Goal: Information Seeking & Learning: Understand process/instructions

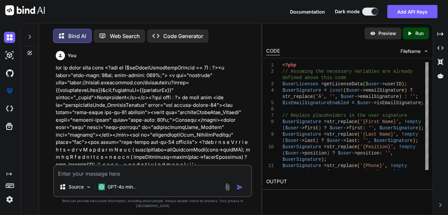
scroll to position [1100, 0]
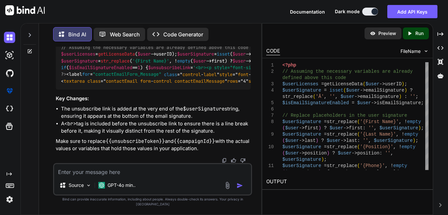
click at [122, 173] on textarea at bounding box center [152, 170] width 197 height 12
type textarea "S"
type textarea "x"
type textarea "SE"
type textarea "x"
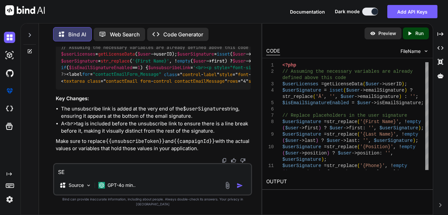
type textarea "SEN"
type textarea "x"
type textarea "SEND"
type textarea "x"
type textarea "SEN"
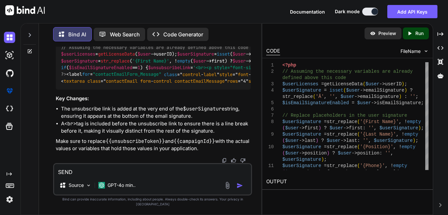
type textarea "x"
type textarea "SE"
type textarea "x"
type textarea "S"
type textarea "x"
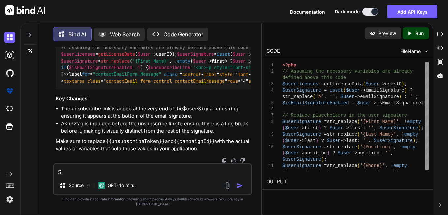
type textarea "x"
type textarea "s"
type textarea "x"
type textarea "se"
type textarea "x"
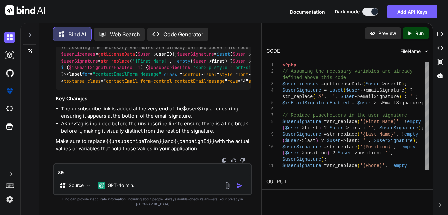
type textarea "sen"
type textarea "x"
type textarea "send"
type textarea "x"
type textarea "sendg"
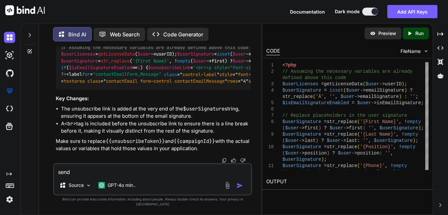
type textarea "x"
type textarea "sendgr"
type textarea "x"
type textarea "sendgri"
type textarea "x"
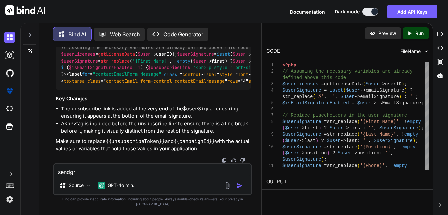
type textarea "sendgrid"
type textarea "x"
type textarea "sendgrid"
type textarea "x"
type textarea "sendgrid u"
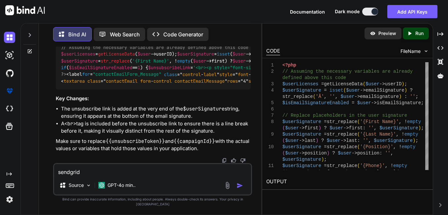
type textarea "x"
type textarea "sendgrid un"
type textarea "x"
type textarea "sendgrid uns"
type textarea "x"
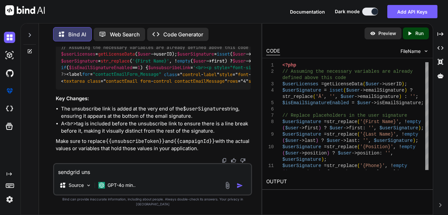
type textarea "sendgrid unsc"
type textarea "x"
type textarea "sendgrid unscu"
type textarea "x"
type textarea "sendgrid unsc"
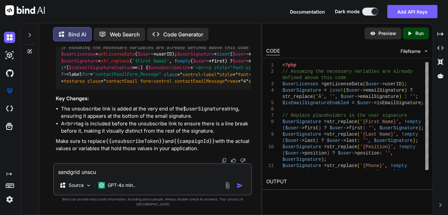
type textarea "x"
type textarea "sendgrid uns"
type textarea "x"
type textarea "sendgrid unsu"
type textarea "x"
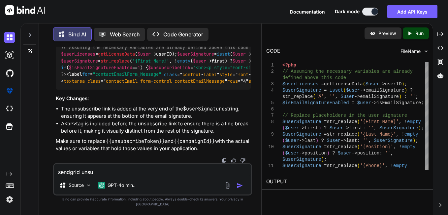
type textarea "sendgrid unsub"
type textarea "x"
type textarea "sendgrid unsubs"
type textarea "x"
type textarea "sendgrid unsubsc"
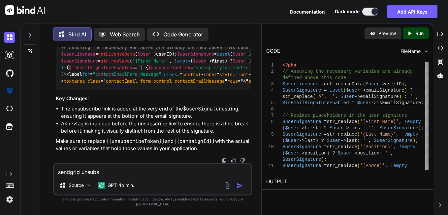
type textarea "x"
type textarea "sendgrid unsubscr"
type textarea "x"
type textarea "sendgrid unsubscri"
type textarea "x"
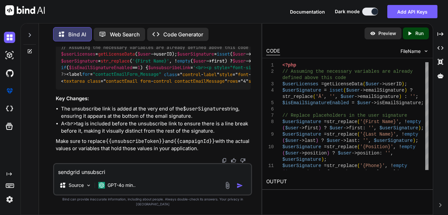
type textarea "sendgrid unsubscrib"
type textarea "x"
type textarea "sendgrid unsubscribe"
type textarea "x"
type textarea "sendgrid unsubscribe"
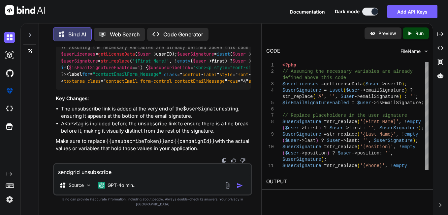
type textarea "x"
type textarea "sendgrid unsubscribe e"
type textarea "x"
type textarea "sendgrid unsubscribe em"
type textarea "x"
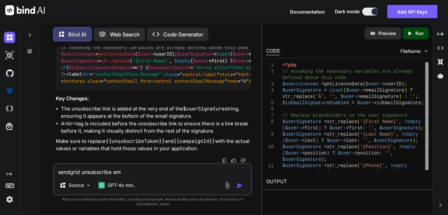
type textarea "sendgrid unsubscribe ema"
type textarea "x"
type textarea "sendgrid unsubscribe emai"
type textarea "x"
type textarea "sendgrid unsubscribe email"
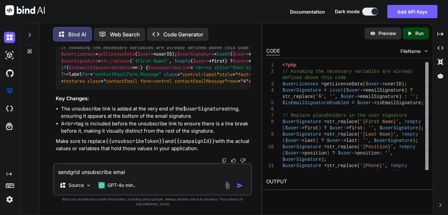
type textarea "x"
type textarea "sendgrid unsubscribe email"
type textarea "x"
type textarea "sendgrid unsubscribe email a"
type textarea "x"
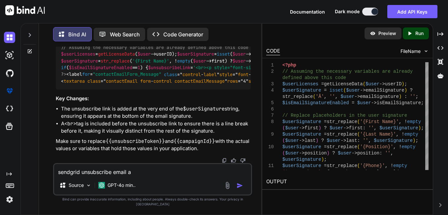
type textarea "sendgrid unsubscribe email ap"
type textarea "x"
type textarea "sendgrid unsubscribe email api"
type textarea "x"
type textarea "sendgrid unsubscribe email api"
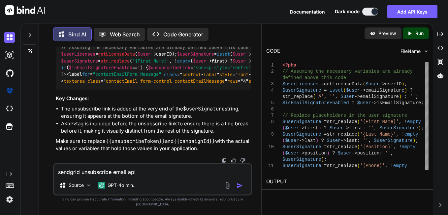
type textarea "x"
type textarea "sendgrid unsubscribe email api e"
type textarea "x"
type textarea "sendgrid unsubscribe email api em"
type textarea "x"
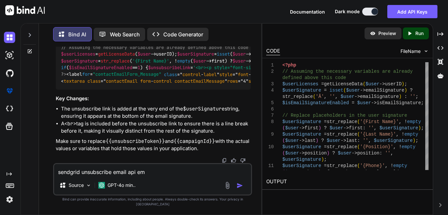
type textarea "sendgrid unsubscribe email api ema"
type textarea "x"
type textarea "sendgrid unsubscribe email api em"
type textarea "x"
type textarea "sendgrid unsubscribe email api e"
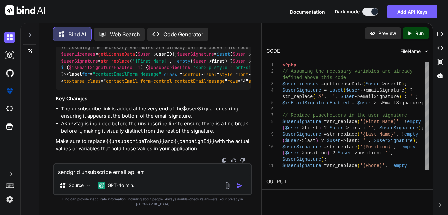
type textarea "x"
type textarea "sendgrid unsubscribe email api en"
type textarea "x"
type textarea "sendgrid unsubscribe email api end"
type textarea "x"
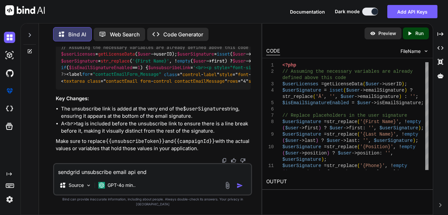
type textarea "sendgrid unsubscribe email api endp"
type textarea "x"
type textarea "sendgrid unsubscribe email api endpo"
type textarea "x"
type textarea "sendgrid unsubscribe email api endpoi"
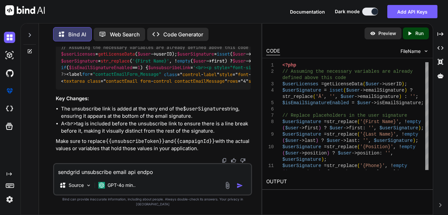
type textarea "x"
type textarea "sendgrid unsubscribe email api endpoin"
type textarea "x"
type textarea "sendgrid unsubscribe email api endpoint"
type textarea "x"
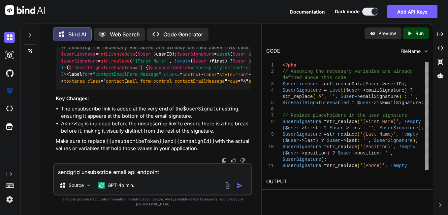
type textarea "sendgrid unsubscribe email api endpoints"
type textarea "x"
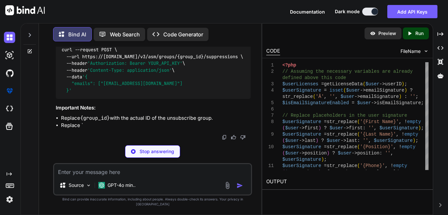
scroll to position [1466, 0]
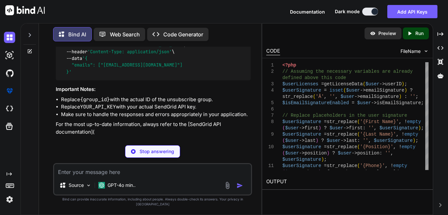
type textarea "x"
type textarea "{ "name": "Group Name", "description": "Description of the group" }"
type textarea "x"
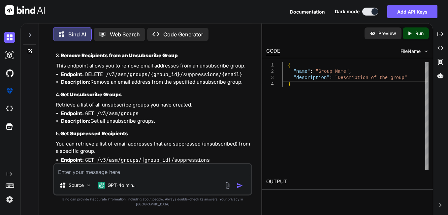
scroll to position [1268, 0]
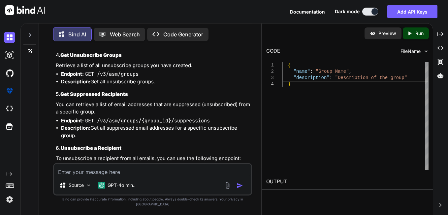
drag, startPoint x: 163, startPoint y: 120, endPoint x: 45, endPoint y: 117, distance: 118.5
click at [45, 117] on div "You Bind AI To add the unsubscribe link to your email signature code, you can i…" at bounding box center [152, 131] width 217 height 168
copy p "sendgrid unsubscribe email api endpoints"
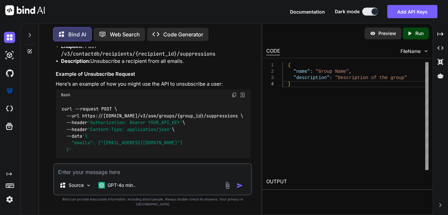
scroll to position [1361, 0]
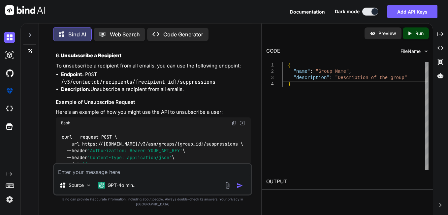
drag, startPoint x: 102, startPoint y: 104, endPoint x: 161, endPoint y: 100, distance: 58.6
copy code "v3/asm/groups"
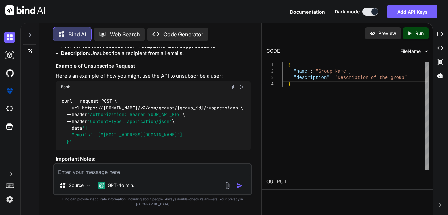
scroll to position [1394, 0]
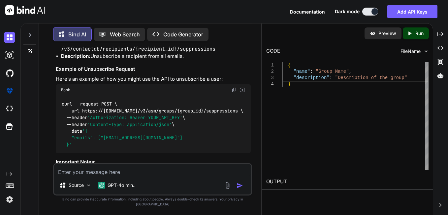
drag, startPoint x: 71, startPoint y: 129, endPoint x: 62, endPoint y: 105, distance: 26.3
copy code "{ "name" : "Group Name" , "description" : "Description of the group" }"
click at [117, 176] on textarea at bounding box center [152, 170] width 197 height 12
type textarea "i"
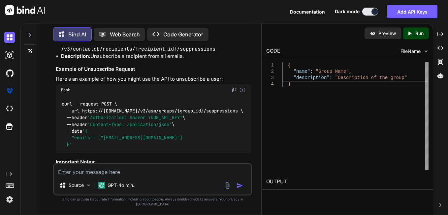
type textarea "x"
type textarea "i"
type textarea "x"
type textarea "i a"
type textarea "x"
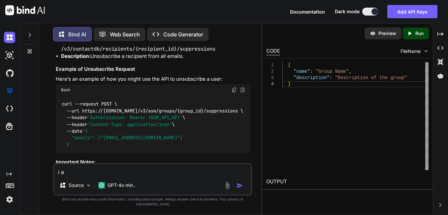
type textarea "i ah"
type textarea "x"
type textarea "i ahe"
type textarea "x"
type textarea "i ahev"
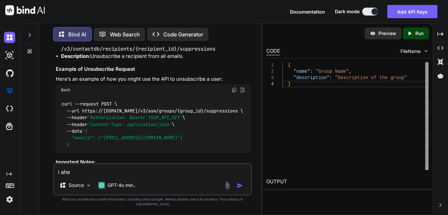
type textarea "x"
type textarea "i ahev"
type textarea "x"
type textarea "i ahev"
type textarea "x"
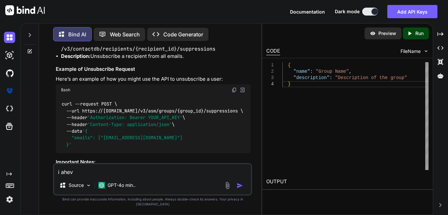
type textarea "i ahe"
type textarea "x"
type textarea "i ah"
type textarea "x"
type textarea "i a"
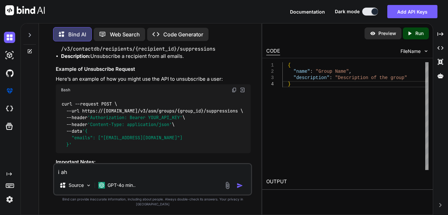
type textarea "x"
type textarea "i"
type textarea "x"
type textarea "i h"
type textarea "x"
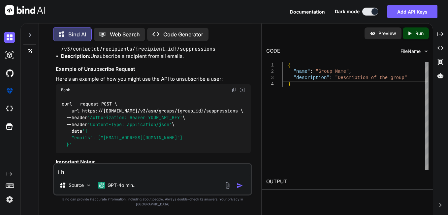
type textarea "i ha"
type textarea "x"
type textarea "i hav"
type textarea "x"
type textarea "i have"
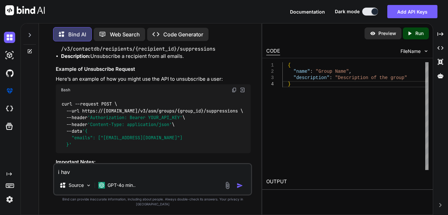
type textarea "x"
type textarea "i have"
type textarea "x"
type textarea "i have t"
type textarea "x"
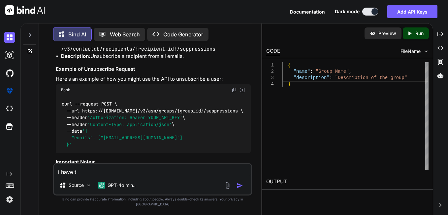
type textarea "i have th"
type textarea "x"
type textarea "i have thi"
type textarea "x"
type textarea "i have thi"
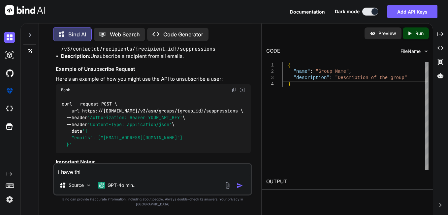
type textarea "x"
type textarea "i have thi"
type textarea "x"
type textarea "i have this"
type textarea "x"
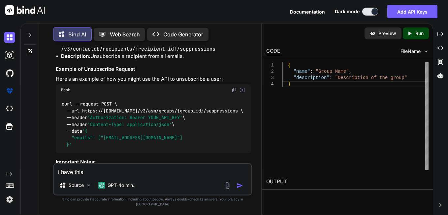
type textarea "i have this"
type textarea "x"
paste textarea "function insertUnsubscribe($tempID, $userID, $contactEmail, $contactID, $campai…"
type textarea "i have this function insertUnsubscribe($tempID, $userID, $contactEmail, $contac…"
type textarea "x"
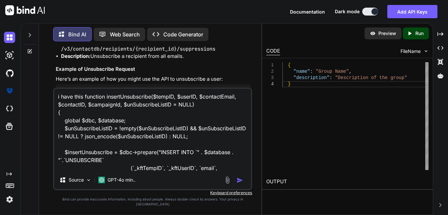
scroll to position [104, 0]
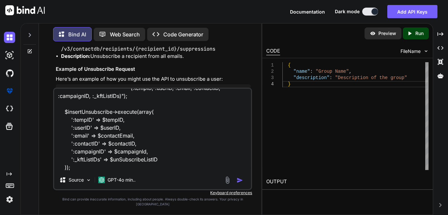
type textarea "i have this function insertUnsubscribe($tempID, $userID, $contactEmail, $contac…"
type textarea "x"
type textarea "i have this function insertUnsubscribe($tempID, $userID, $contactEmail, $contac…"
type textarea "x"
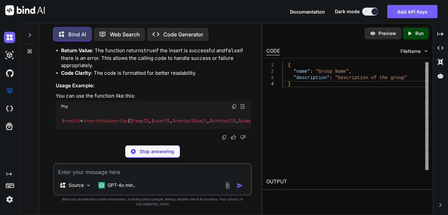
scroll to position [2249, 0]
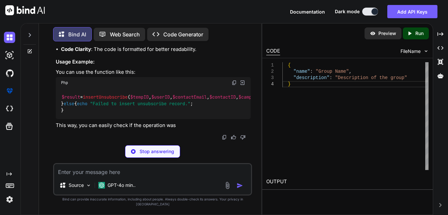
type textarea "x"
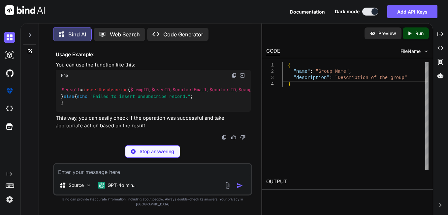
type textarea "$e->getMessage()); // Return false to indicate failure return false; } }"
type textarea "x"
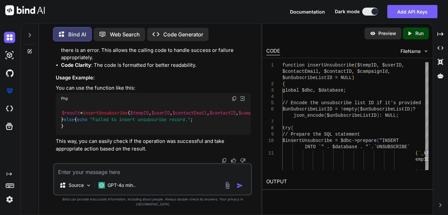
scroll to position [2414, 0]
click at [113, 176] on textarea at bounding box center [152, 170] width 197 height 12
type textarea "i"
type textarea "x"
type textarea "i"
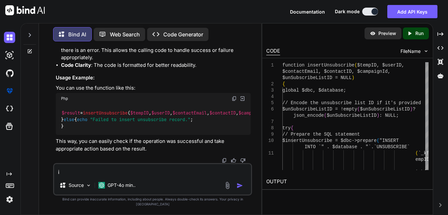
type textarea "x"
type textarea "i w"
type textarea "x"
type textarea "i wa"
type textarea "x"
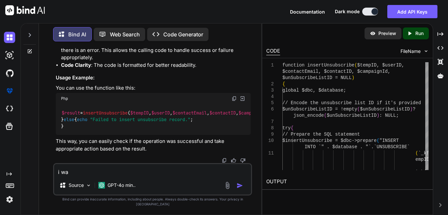
type textarea "i wan"
type textarea "x"
type textarea "i want"
type textarea "x"
type textarea "i want t"
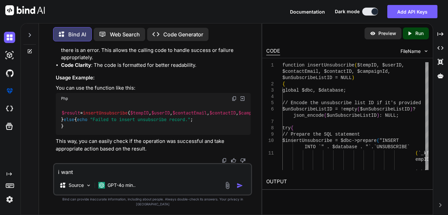
type textarea "x"
type textarea "i want to"
type textarea "x"
type textarea "i want to"
type textarea "x"
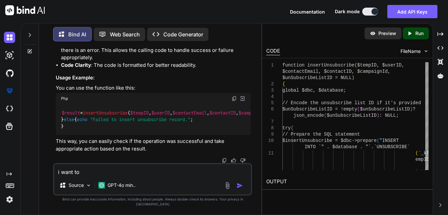
type textarea "i want to a"
type textarea "x"
type textarea "i want to ad"
type textarea "x"
type textarea "i want to add"
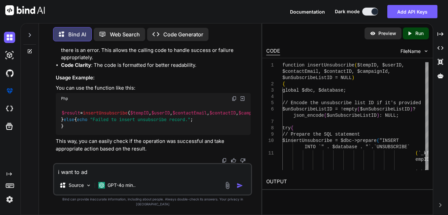
type textarea "x"
type textarea "i want to add"
type textarea "x"
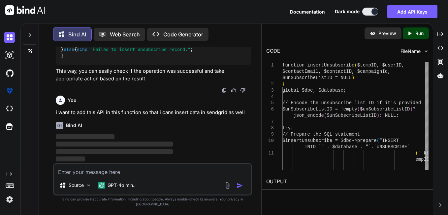
scroll to position [2489, 0]
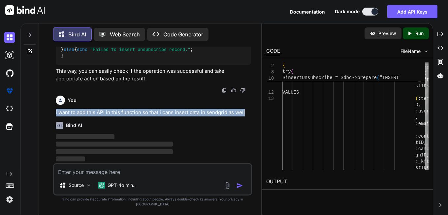
drag, startPoint x: 55, startPoint y: 116, endPoint x: 248, endPoint y: 111, distance: 192.8
click at [248, 111] on div "You Bind AI To add the unsubscribe link to your email signature code, you can i…" at bounding box center [153, 105] width 198 height 116
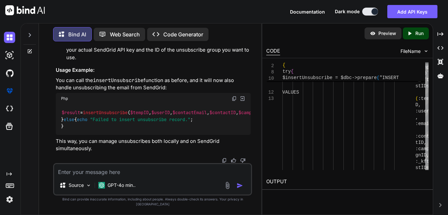
scroll to position [2930, 0]
drag, startPoint x: 60, startPoint y: 126, endPoint x: 57, endPoint y: 76, distance: 49.9
copy code "function unsubscribeFromSendGrid ( $apiKey , $groupId , $email ) { $url = "[URL…"
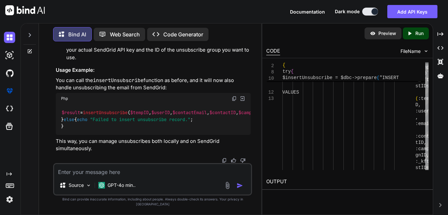
scroll to position [0, 168]
drag, startPoint x: 68, startPoint y: 123, endPoint x: 252, endPoint y: 153, distance: 186.3
click at [252, 153] on div "You Bind AI To add the unsubscribe link to your email signature code, you can i…" at bounding box center [153, 105] width 198 height 116
copy code "// Call SendGrid API to unsubscribe the email $sendGridApiKey = 'YOUR_SENDGRID_…"
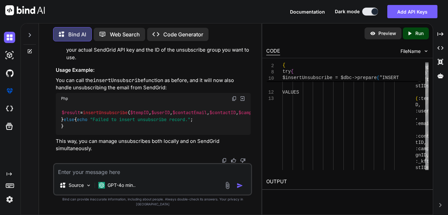
scroll to position [0, 0]
drag, startPoint x: 152, startPoint y: 140, endPoint x: 26, endPoint y: 120, distance: 127.6
click at [26, 120] on div "Bind AI Web Search Created with Pixso. Code Generator You Bind AI To add the un…" at bounding box center [141, 118] width 241 height 192
drag, startPoint x: 26, startPoint y: 120, endPoint x: 99, endPoint y: 110, distance: 73.3
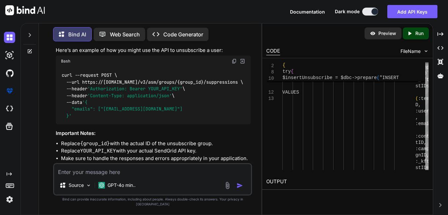
scroll to position [1455, 0]
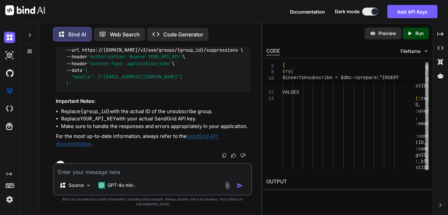
drag, startPoint x: 101, startPoint y: 104, endPoint x: 214, endPoint y: 103, distance: 112.9
copy code "/v3/asm/groups/{group_id}/suppressions"
drag, startPoint x: 74, startPoint y: 156, endPoint x: 59, endPoint y: 137, distance: 24.3
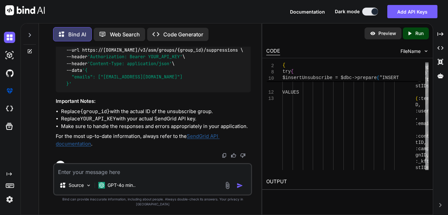
copy code "{ "emails" : [ "[EMAIL_ADDRESS][DOMAIN_NAME]" ] }"
